Goal: Purchase product/service

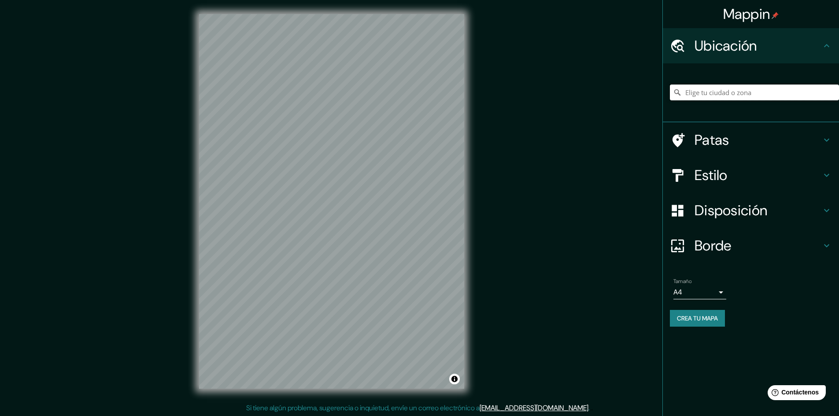
click at [752, 96] on input "Elige tu ciudad o zona" at bounding box center [754, 93] width 169 height 16
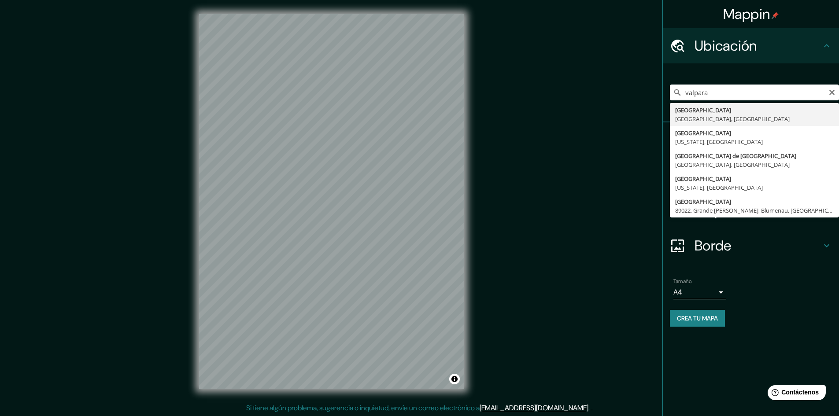
type input "[GEOGRAPHIC_DATA], [GEOGRAPHIC_DATA], [GEOGRAPHIC_DATA]"
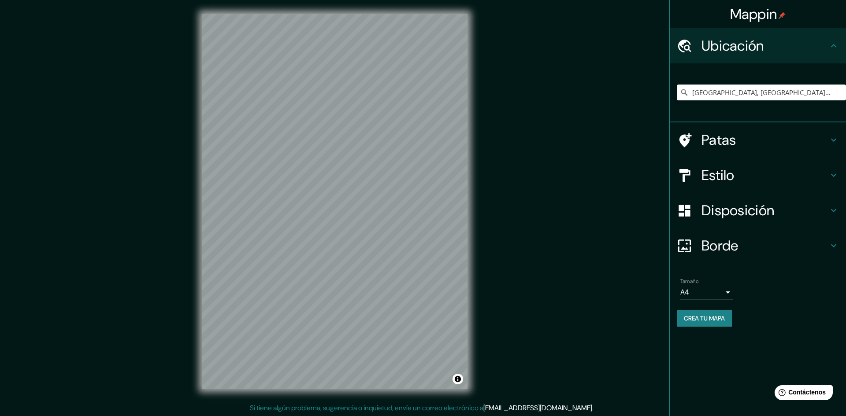
click at [718, 293] on body "Mappin Ubicación [GEOGRAPHIC_DATA], [GEOGRAPHIC_DATA], [GEOGRAPHIC_DATA] Patas …" at bounding box center [423, 208] width 846 height 416
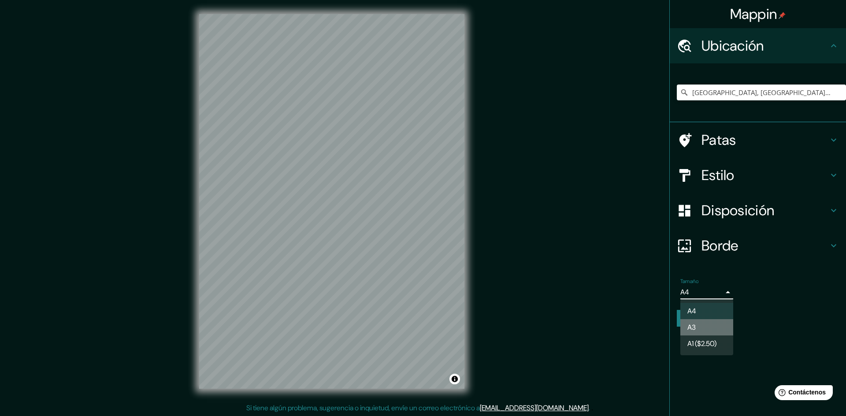
click at [719, 329] on li "A3" at bounding box center [706, 327] width 53 height 16
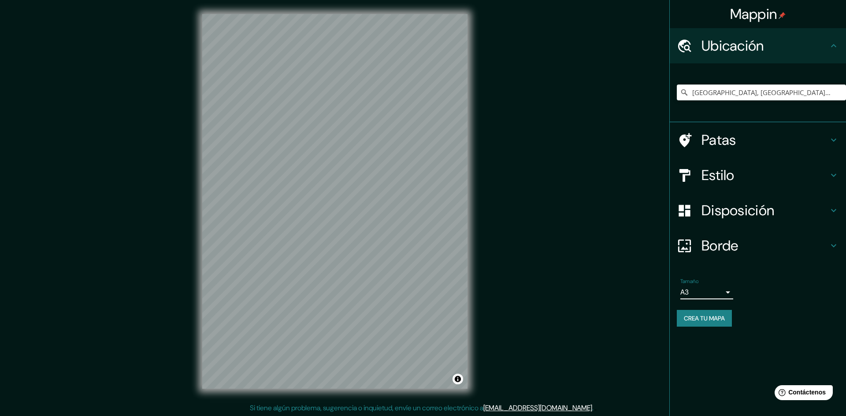
click at [711, 291] on body "Mappin Ubicación [GEOGRAPHIC_DATA], [GEOGRAPHIC_DATA], [GEOGRAPHIC_DATA] Patas …" at bounding box center [423, 208] width 846 height 416
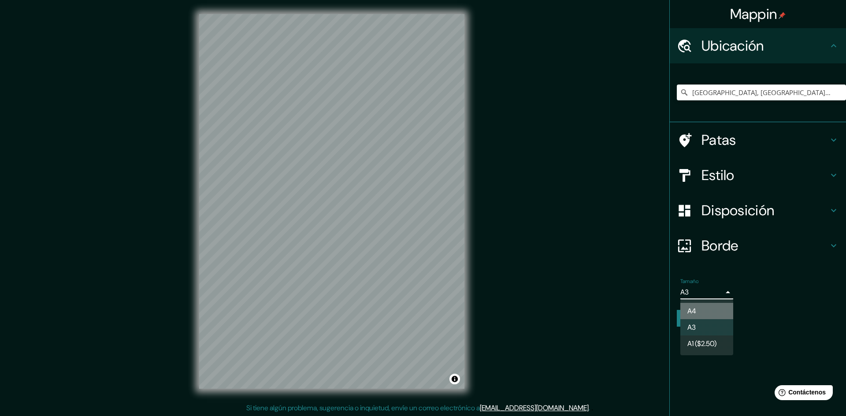
click at [710, 313] on li "A4" at bounding box center [706, 311] width 53 height 16
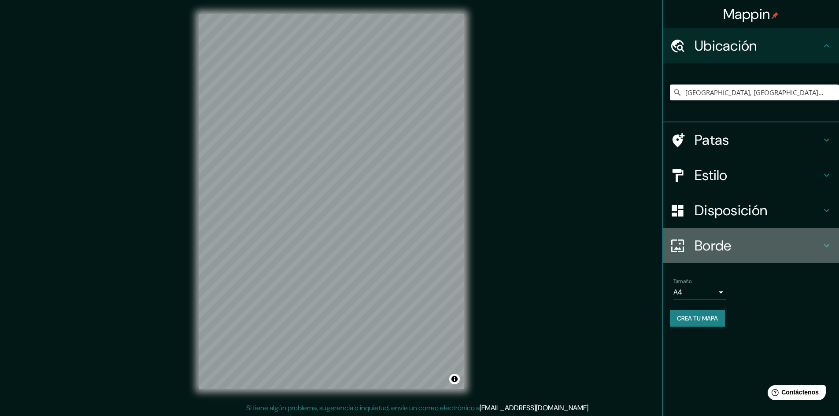
click at [826, 242] on icon at bounding box center [827, 246] width 11 height 11
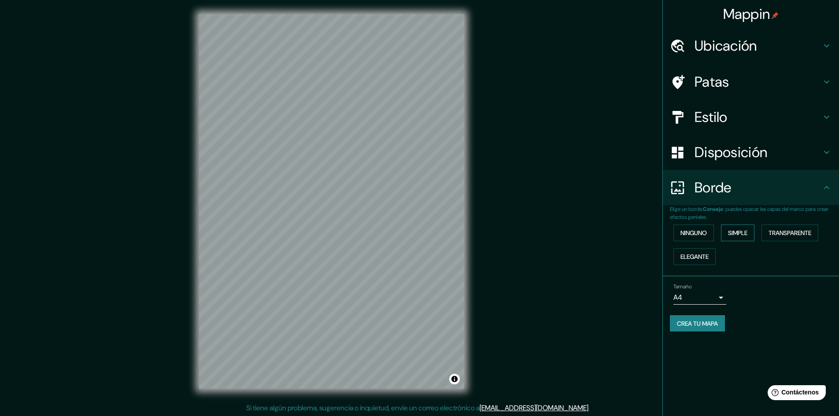
click at [752, 228] on button "Simple" at bounding box center [737, 233] width 33 height 17
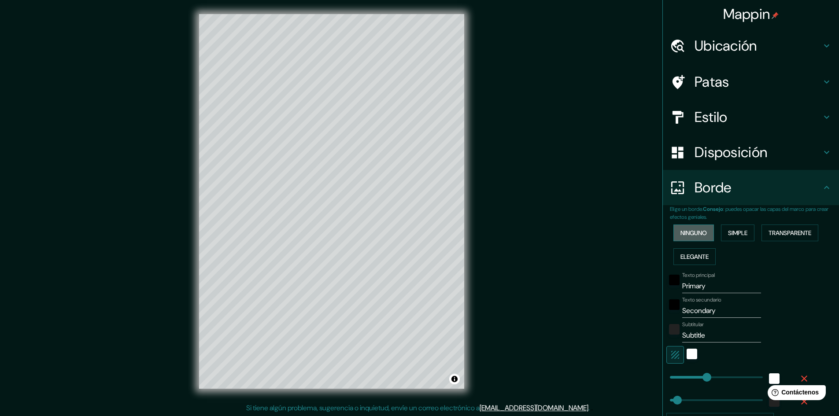
click at [703, 230] on button "Ninguno" at bounding box center [694, 233] width 41 height 17
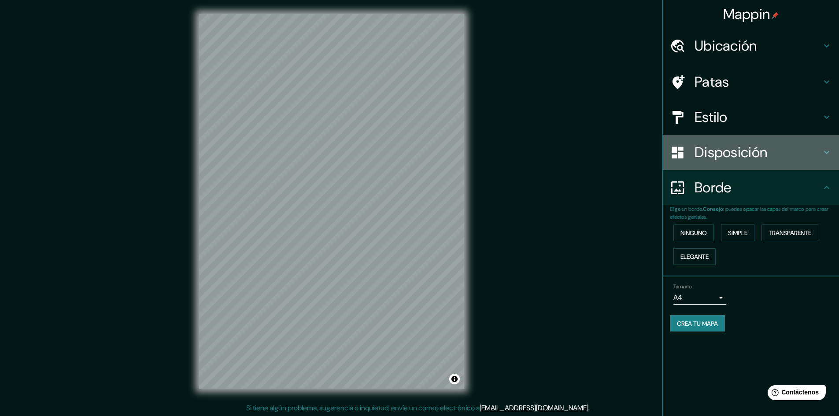
click at [821, 153] on h4 "Disposición" at bounding box center [758, 153] width 127 height 18
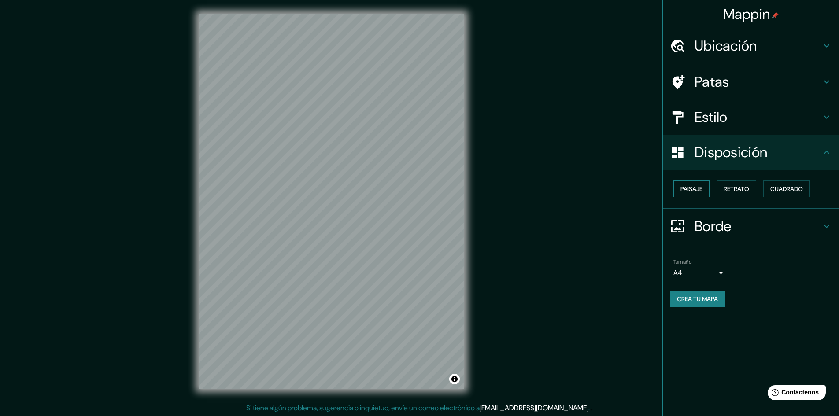
click at [702, 191] on font "Paisaje" at bounding box center [692, 189] width 22 height 8
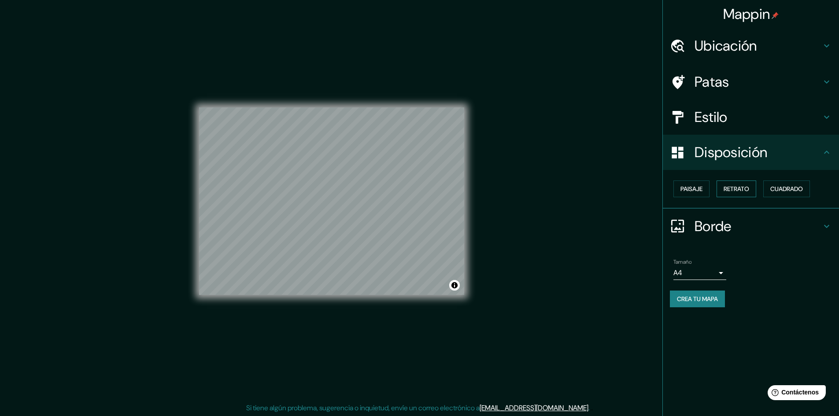
click at [732, 187] on font "Retrato" at bounding box center [737, 189] width 26 height 8
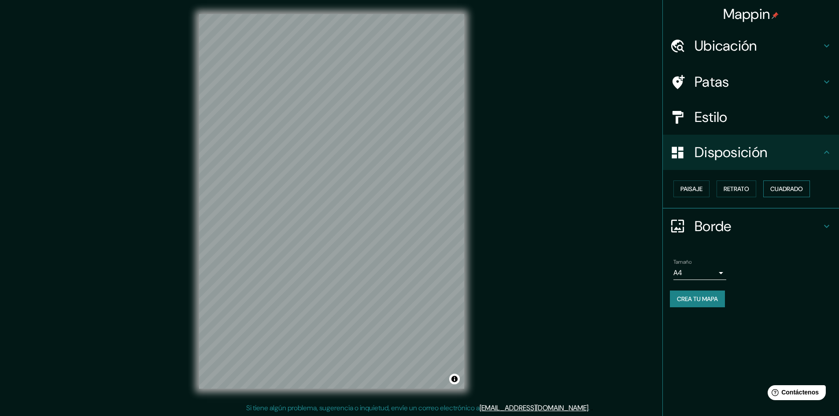
click at [777, 190] on font "Cuadrado" at bounding box center [787, 189] width 33 height 8
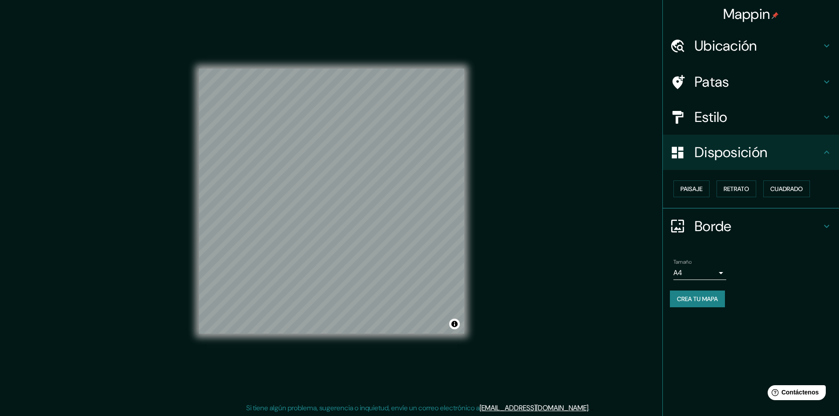
click at [820, 122] on h4 "Estilo" at bounding box center [758, 117] width 127 height 18
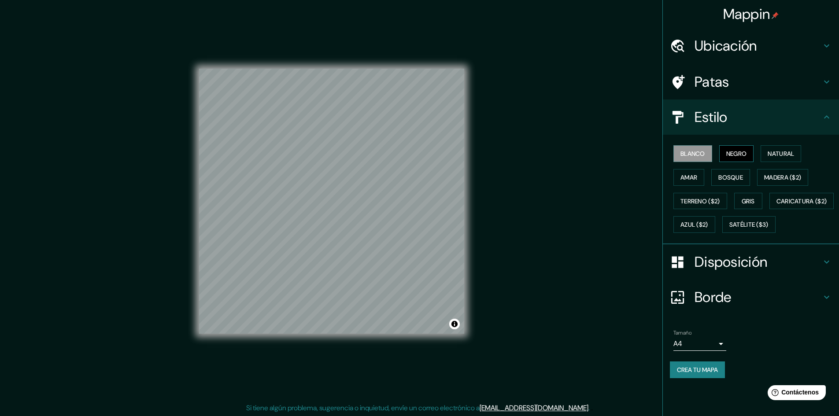
click at [747, 155] on font "Negro" at bounding box center [736, 154] width 21 height 8
click at [776, 155] on font "Natural" at bounding box center [781, 154] width 26 height 8
click at [692, 176] on font "Amar" at bounding box center [689, 178] width 17 height 8
click at [737, 182] on font "Bosque" at bounding box center [731, 177] width 25 height 11
click at [774, 179] on font "Madera ($2)" at bounding box center [782, 178] width 37 height 8
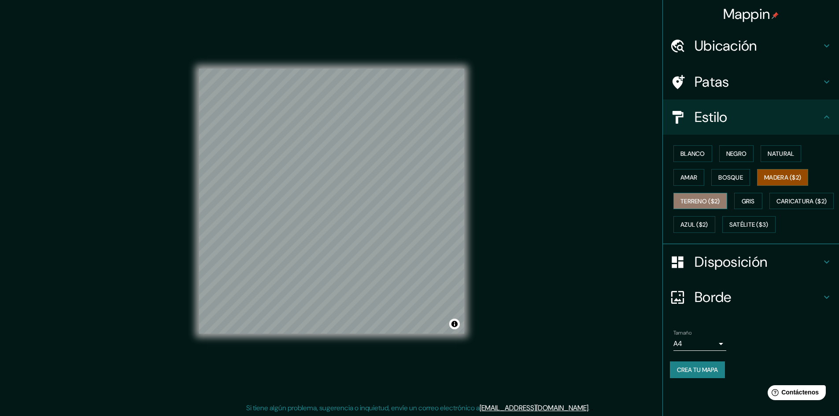
click at [715, 200] on font "Terreno ($2)" at bounding box center [701, 201] width 40 height 8
click at [755, 205] on font "Gris" at bounding box center [748, 201] width 13 height 8
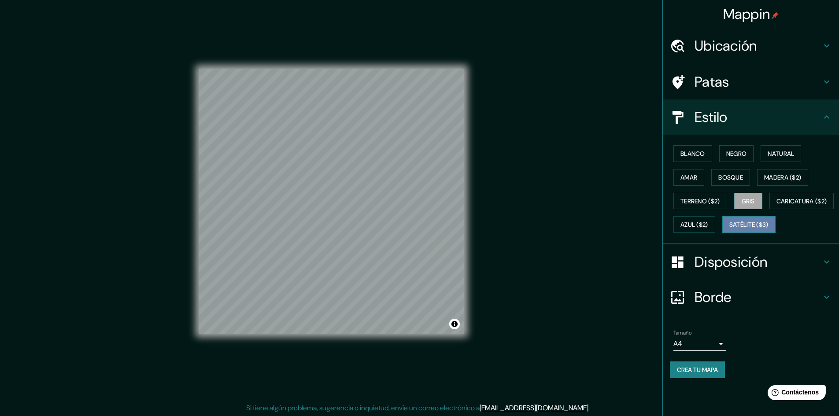
click at [730, 230] on font "Satélite ($3)" at bounding box center [749, 224] width 39 height 11
click at [777, 205] on font "Caricatura ($2)" at bounding box center [802, 201] width 51 height 8
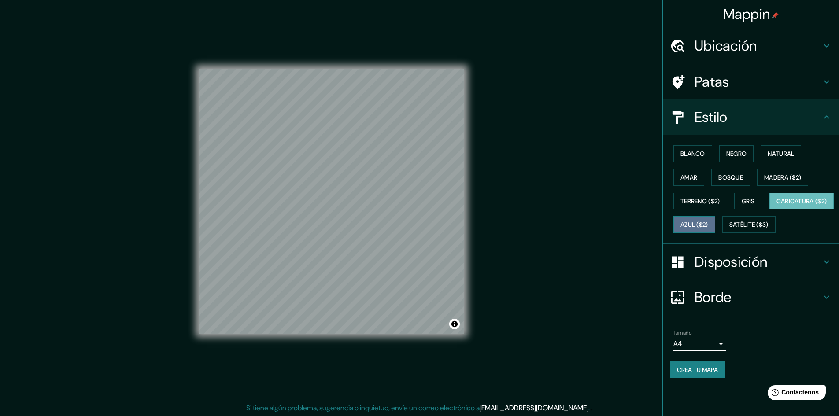
click at [708, 222] on font "Azul ($2)" at bounding box center [695, 225] width 28 height 8
click at [760, 202] on button "Gris" at bounding box center [748, 201] width 28 height 17
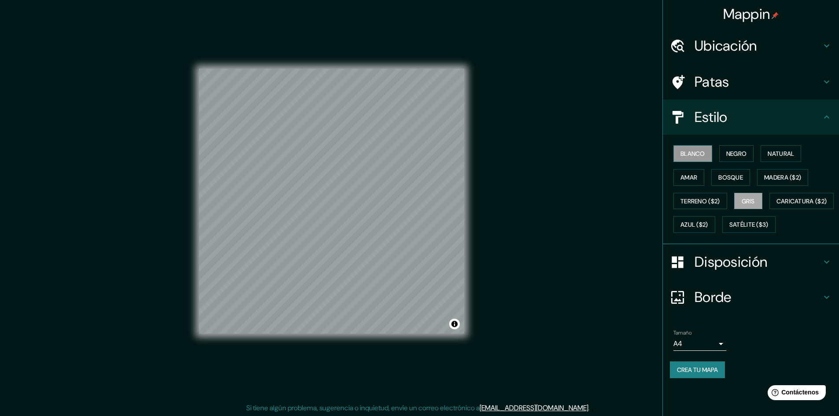
click at [709, 152] on button "Blanco" at bounding box center [693, 153] width 39 height 17
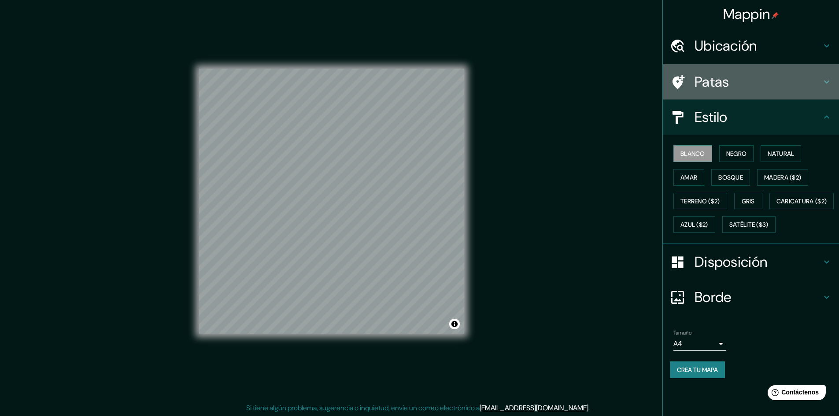
click at [822, 85] on icon at bounding box center [827, 82] width 11 height 11
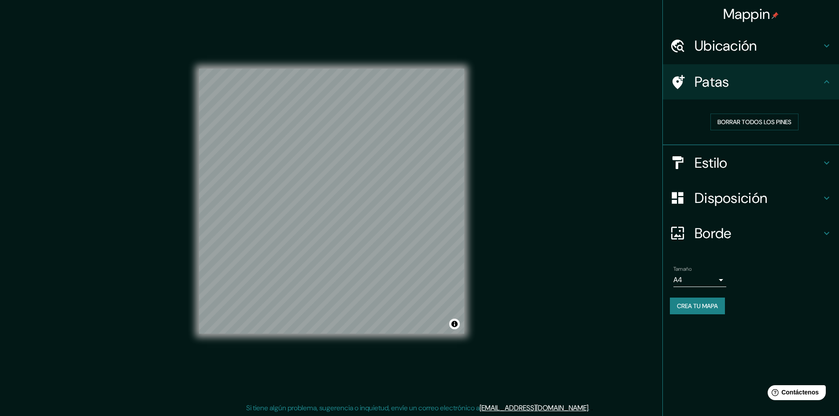
click at [732, 91] on div "Patas" at bounding box center [751, 81] width 176 height 35
click at [823, 86] on icon at bounding box center [827, 82] width 11 height 11
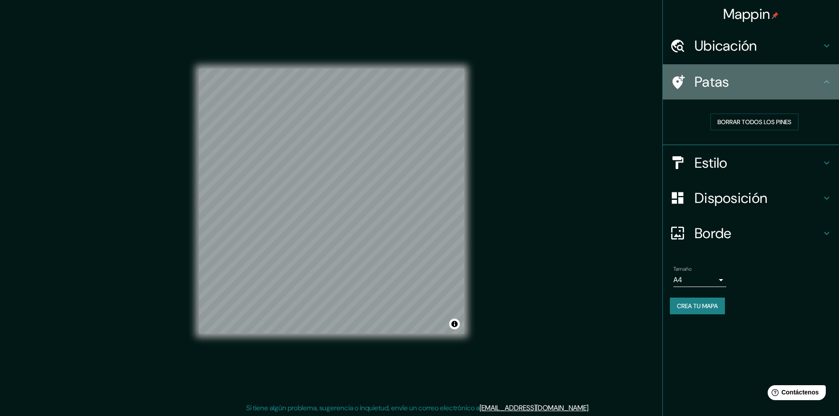
click at [688, 83] on div at bounding box center [682, 81] width 25 height 15
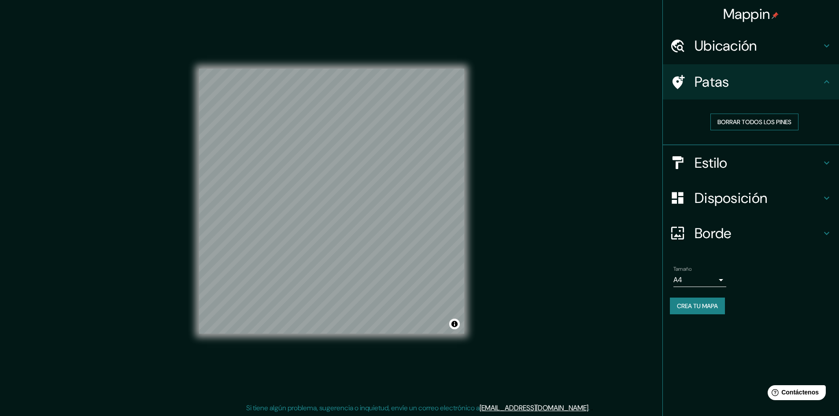
click at [746, 123] on font "Borrar todos los pines" at bounding box center [755, 122] width 74 height 8
click at [832, 46] on icon at bounding box center [827, 46] width 11 height 11
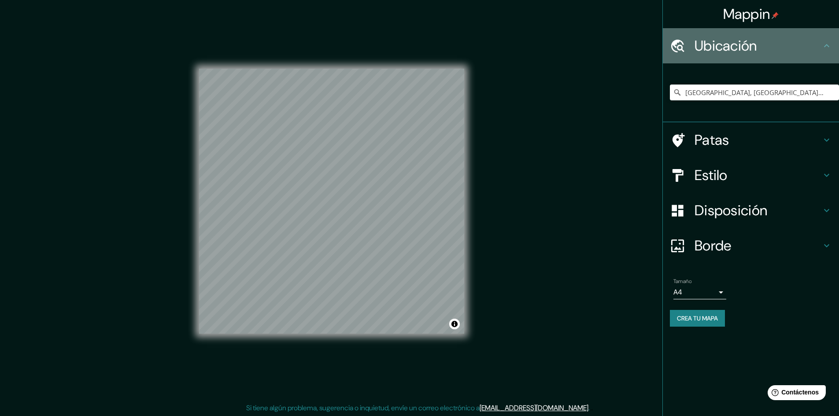
click at [832, 46] on icon at bounding box center [827, 46] width 11 height 11
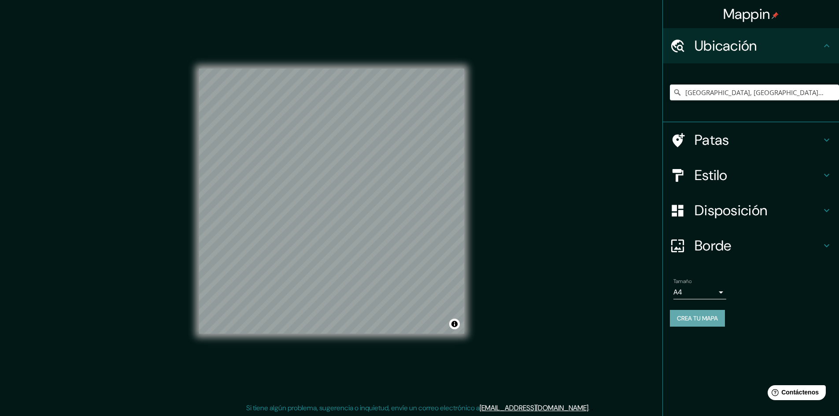
click at [709, 319] on font "Crea tu mapa" at bounding box center [697, 319] width 41 height 8
click at [712, 316] on font "Crea tu mapa" at bounding box center [697, 319] width 41 height 8
